Goal: Find specific page/section: Find specific page/section

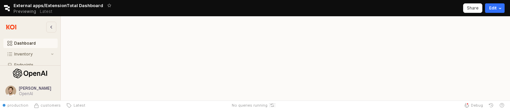
click at [269, 104] on button "Reset app state" at bounding box center [272, 105] width 7 height 4
click at [33, 42] on div "Audit" at bounding box center [33, 40] width 39 height 5
